Goal: Task Accomplishment & Management: Use online tool/utility

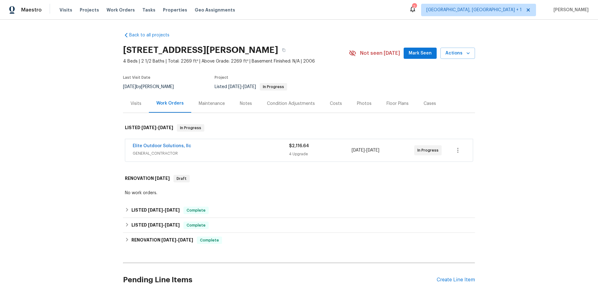
click at [206, 99] on div "Maintenance" at bounding box center [211, 103] width 41 height 18
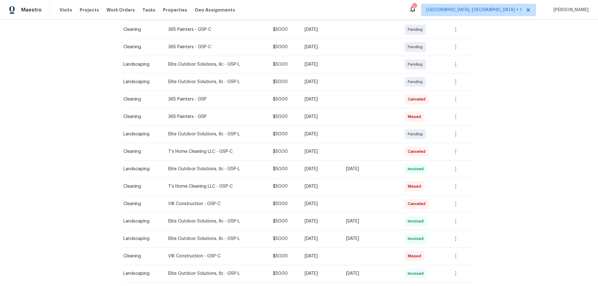
scroll to position [125, 0]
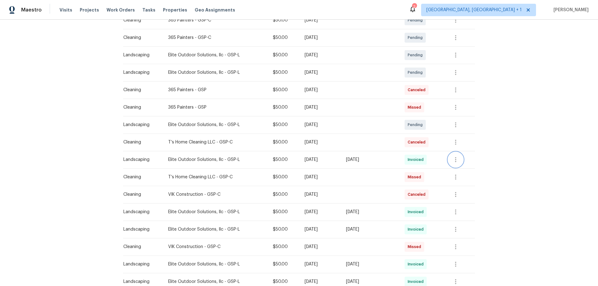
click at [455, 158] on icon "button" at bounding box center [455, 159] width 7 height 7
click at [456, 172] on li "View details" at bounding box center [471, 170] width 44 height 10
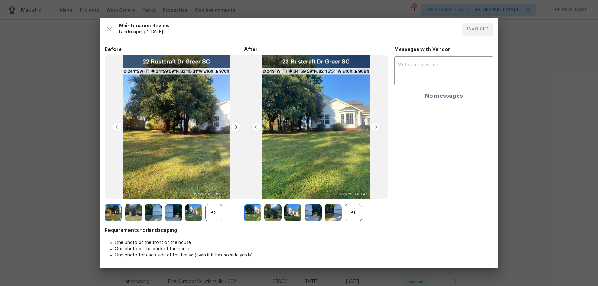
click at [347, 208] on div "+1" at bounding box center [353, 212] width 17 height 17
click at [214, 210] on div "+2" at bounding box center [213, 212] width 17 height 17
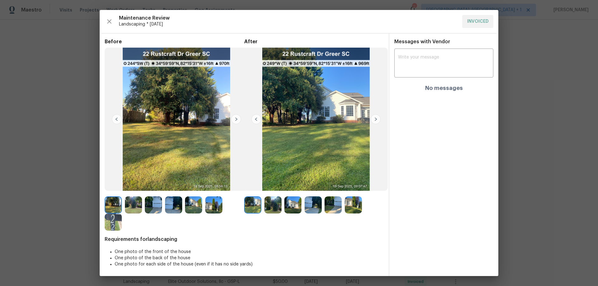
click at [235, 120] on img at bounding box center [236, 119] width 10 height 10
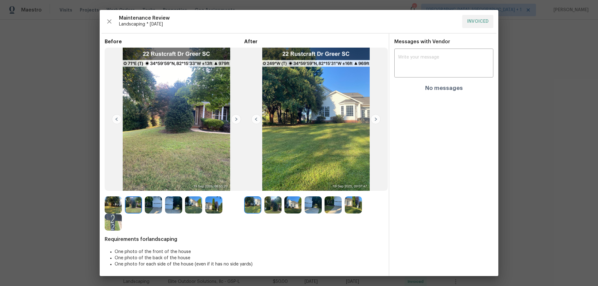
click at [235, 120] on img at bounding box center [236, 119] width 10 height 10
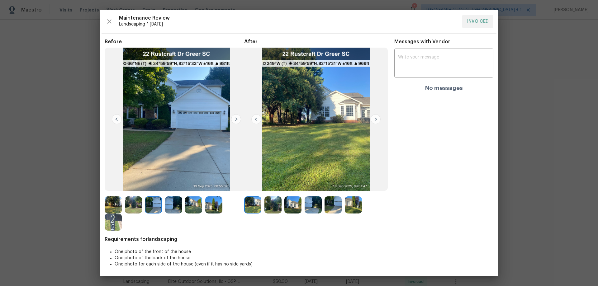
click at [235, 120] on img at bounding box center [236, 119] width 10 height 10
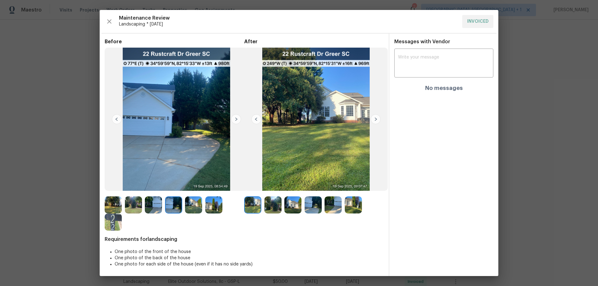
click at [235, 120] on img at bounding box center [236, 119] width 10 height 10
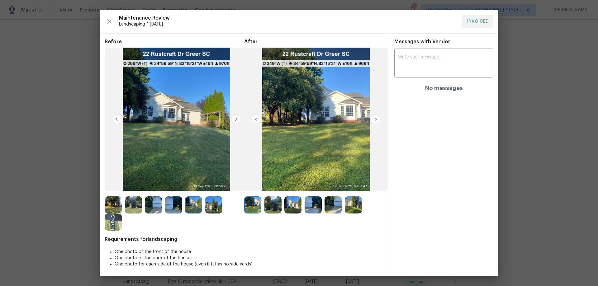
click at [235, 120] on img at bounding box center [236, 119] width 10 height 10
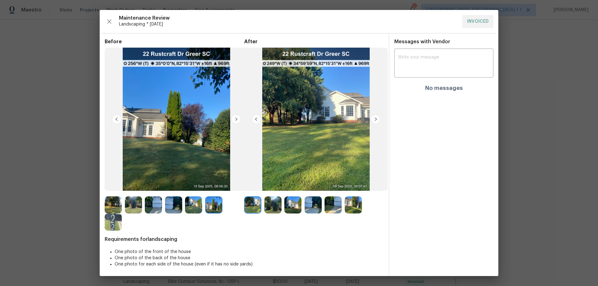
click at [235, 120] on img at bounding box center [236, 119] width 10 height 10
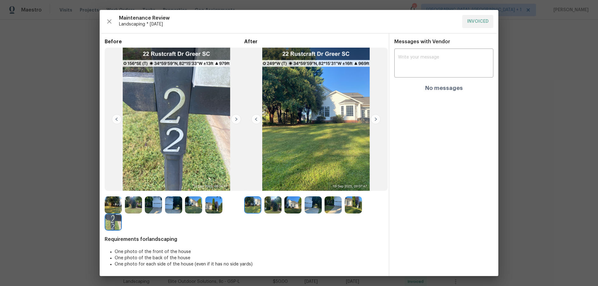
click at [235, 120] on img at bounding box center [236, 119] width 10 height 10
click at [376, 118] on img at bounding box center [376, 119] width 10 height 10
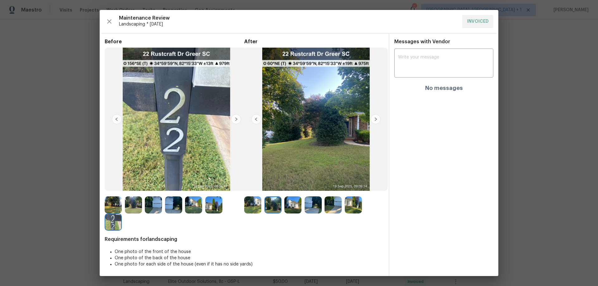
click at [258, 118] on img at bounding box center [256, 119] width 10 height 10
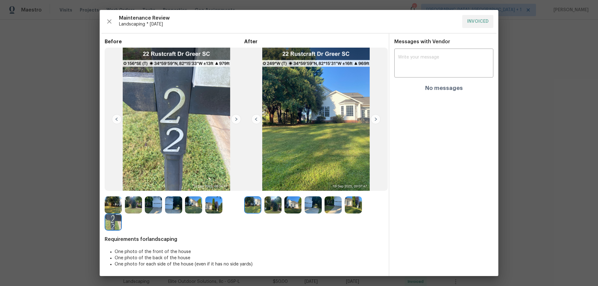
click at [373, 120] on img at bounding box center [376, 119] width 10 height 10
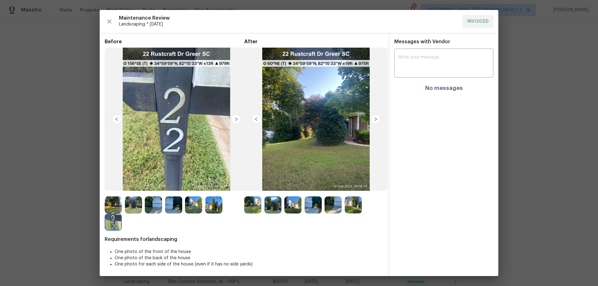
click at [373, 120] on img at bounding box center [376, 119] width 10 height 10
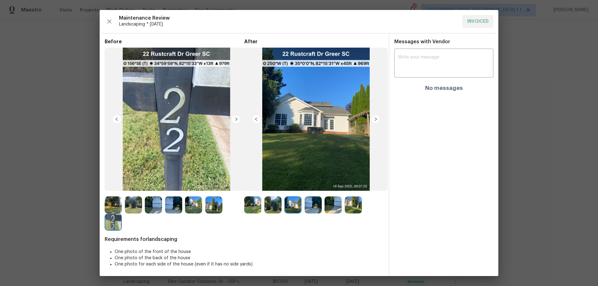
click at [373, 120] on img at bounding box center [376, 119] width 10 height 10
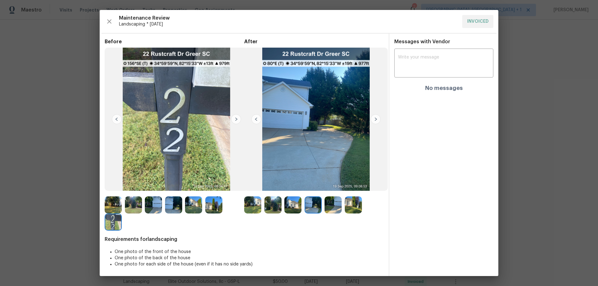
click at [373, 120] on img at bounding box center [376, 119] width 10 height 10
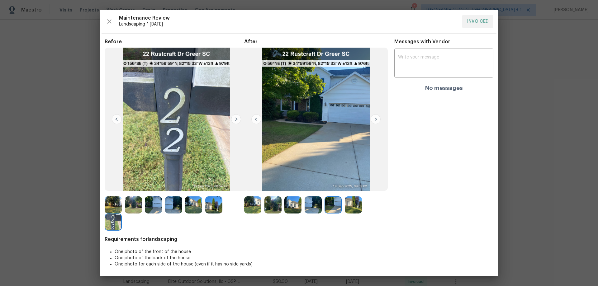
click at [373, 120] on img at bounding box center [376, 119] width 10 height 10
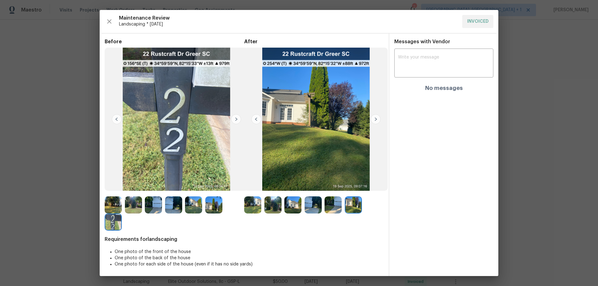
click at [245, 198] on img at bounding box center [252, 204] width 17 height 17
